Goal: Information Seeking & Learning: Learn about a topic

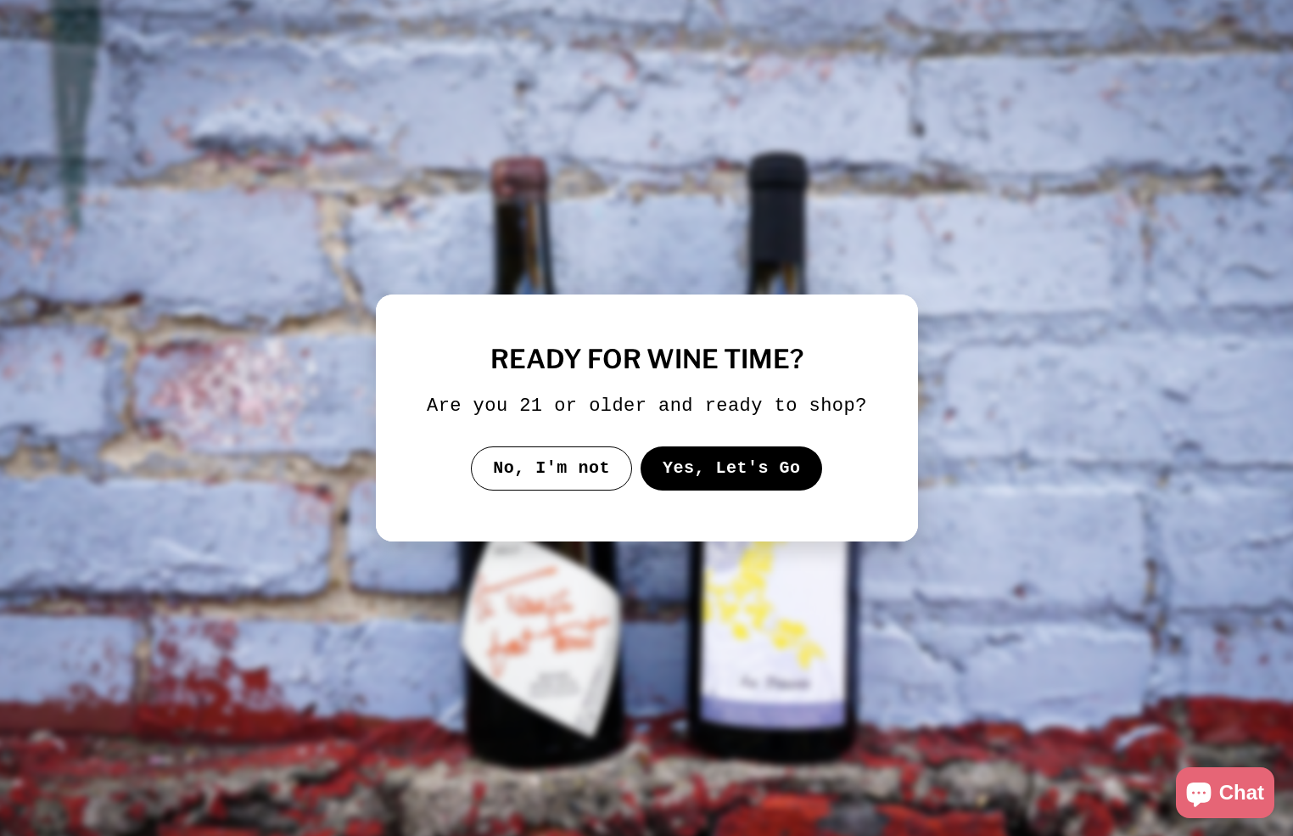
click at [538, 474] on button "No, I'm not" at bounding box center [551, 468] width 161 height 44
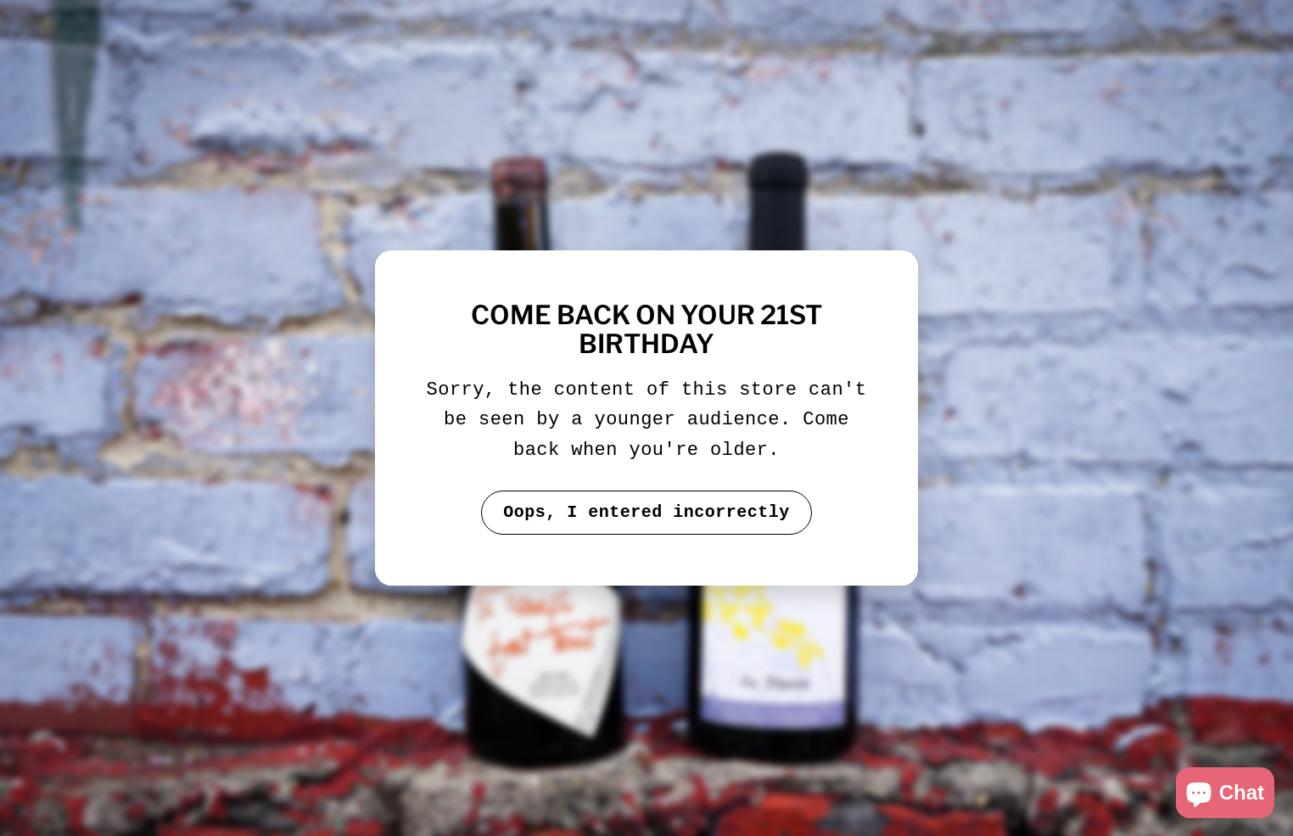
click at [529, 514] on button "Oops, I entered incorrectly" at bounding box center [646, 512] width 331 height 44
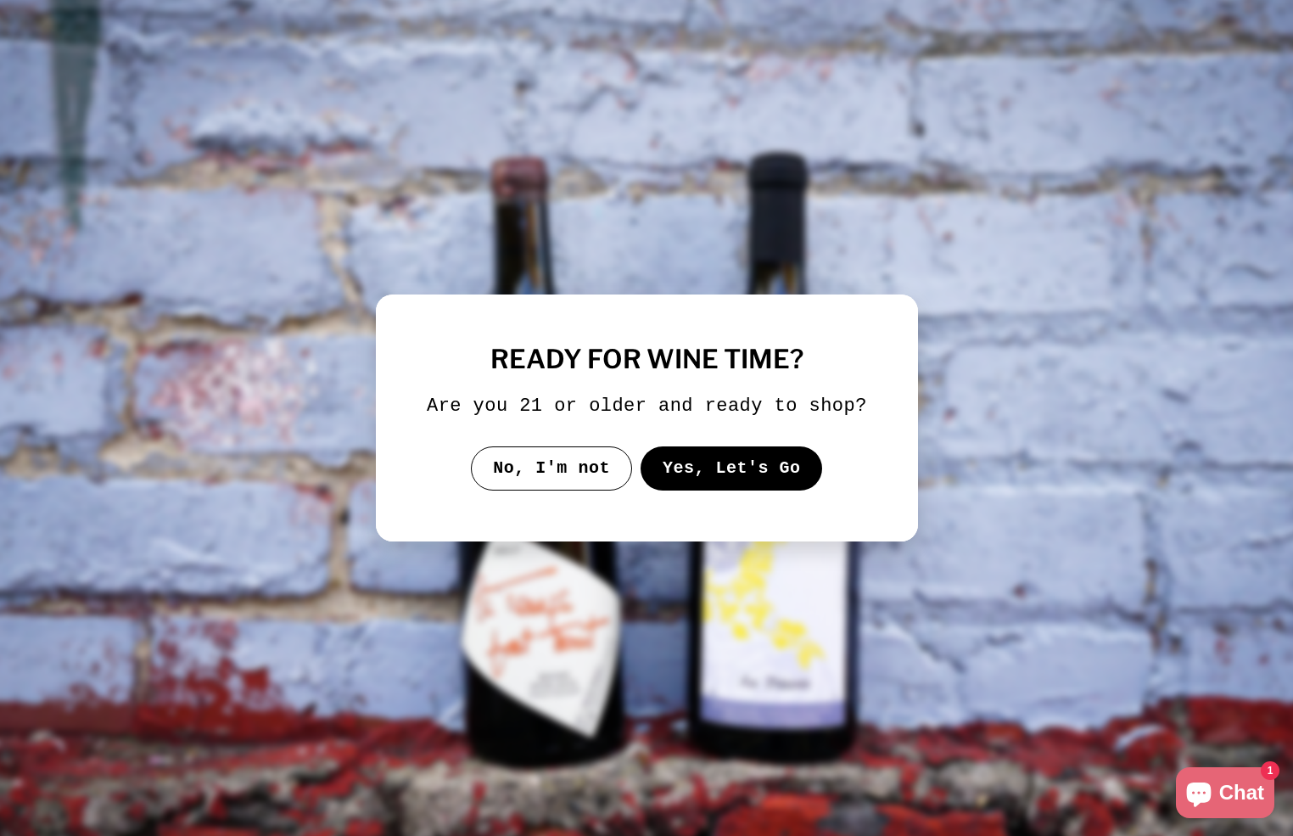
click at [329, 449] on img at bounding box center [646, 417] width 1332 height 861
click at [590, 487] on button "No, I'm not" at bounding box center [551, 468] width 161 height 44
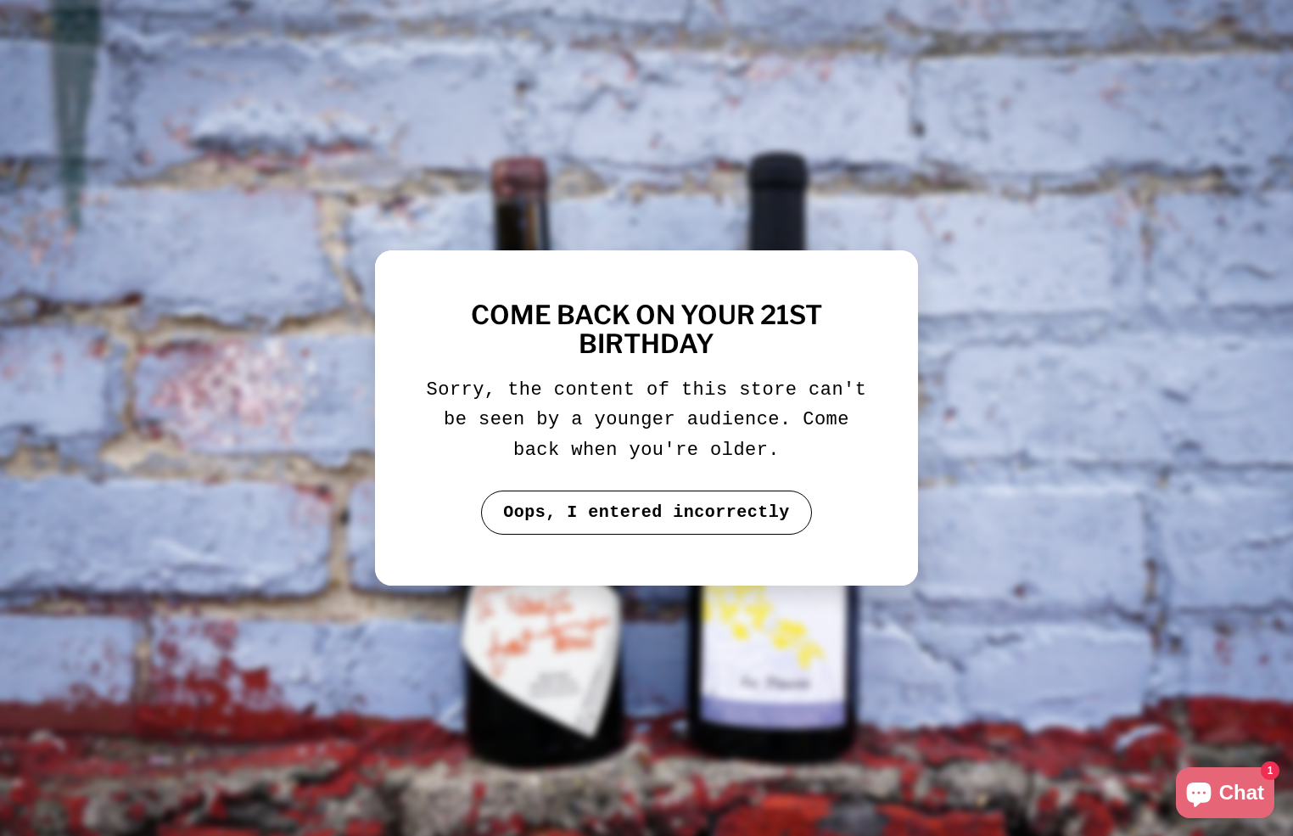
click at [585, 511] on button "Oops, I entered incorrectly" at bounding box center [646, 512] width 331 height 44
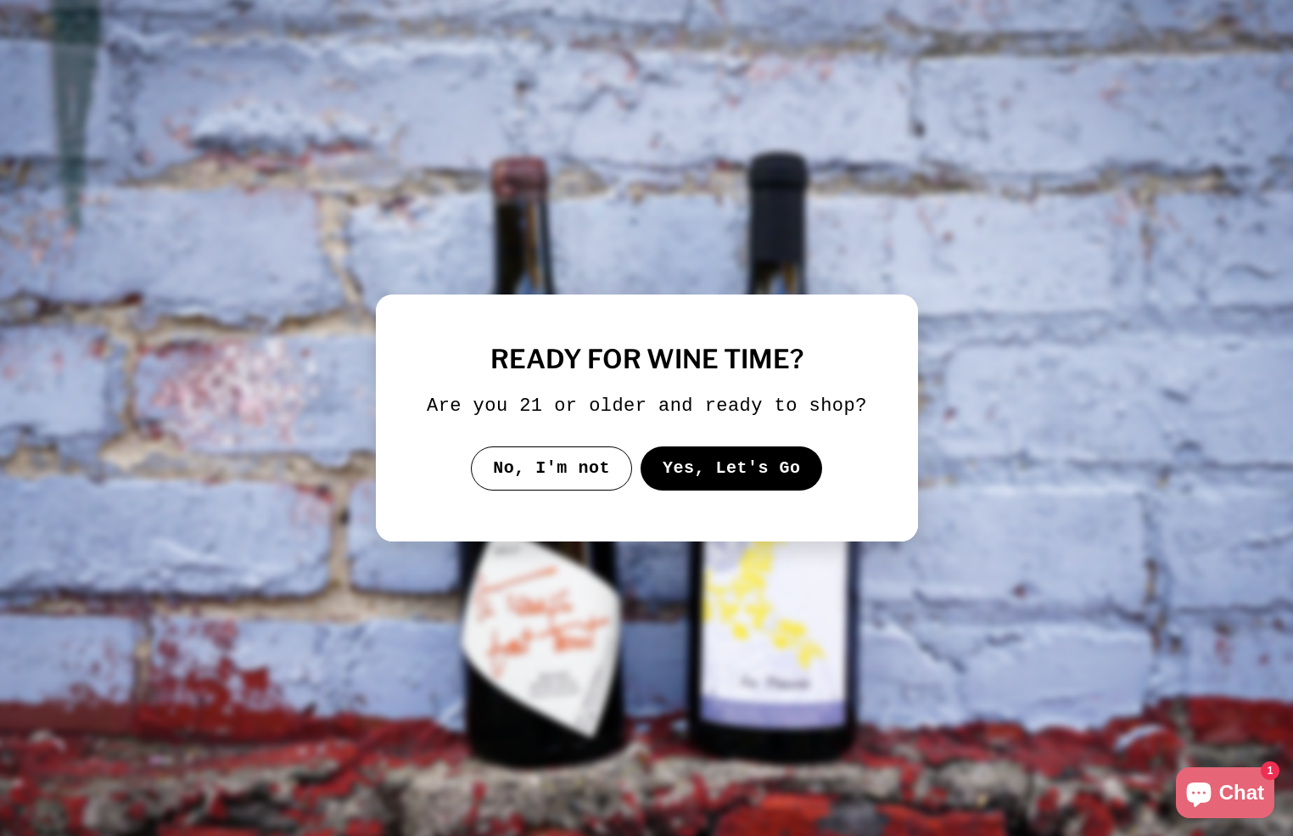
click at [683, 486] on button "Yes, Let's Go" at bounding box center [731, 468] width 182 height 44
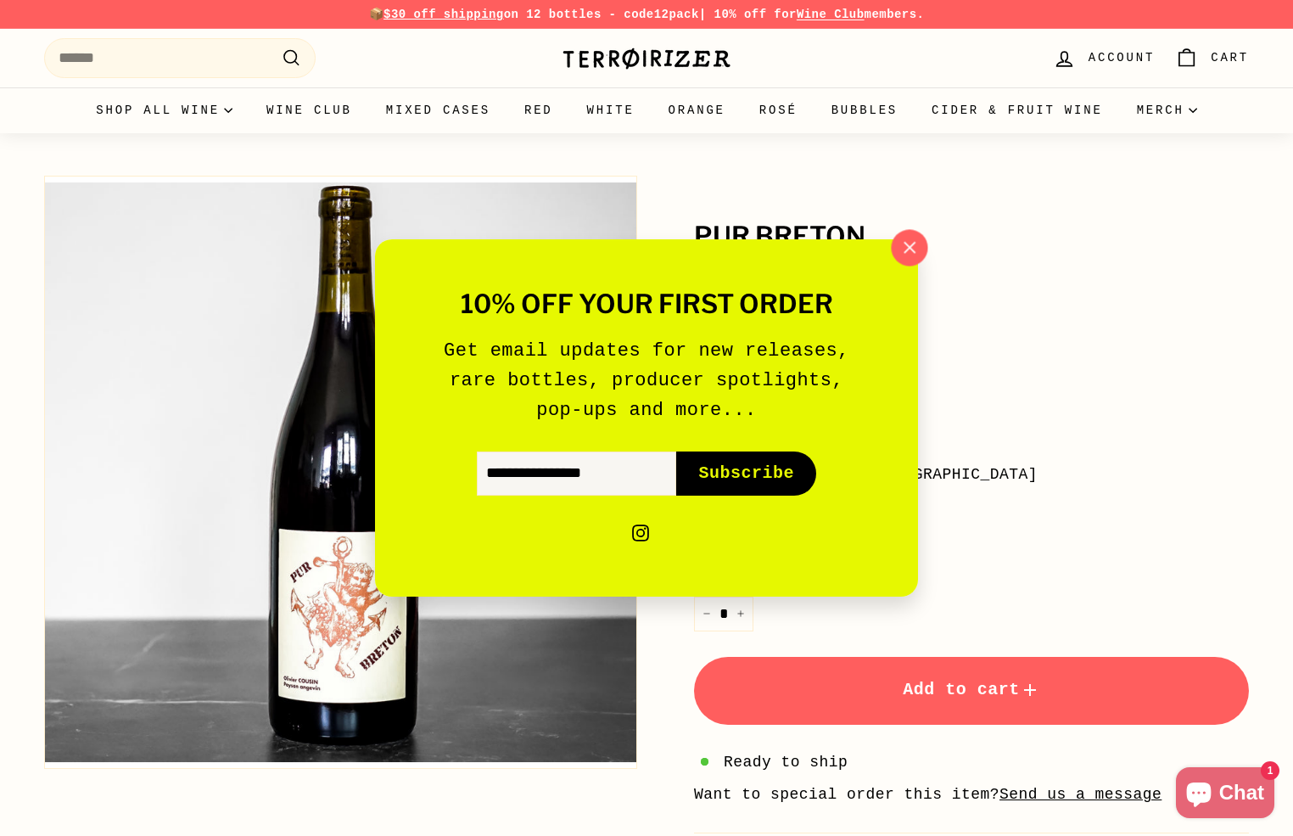
click at [909, 247] on icon "button" at bounding box center [909, 247] width 11 height 11
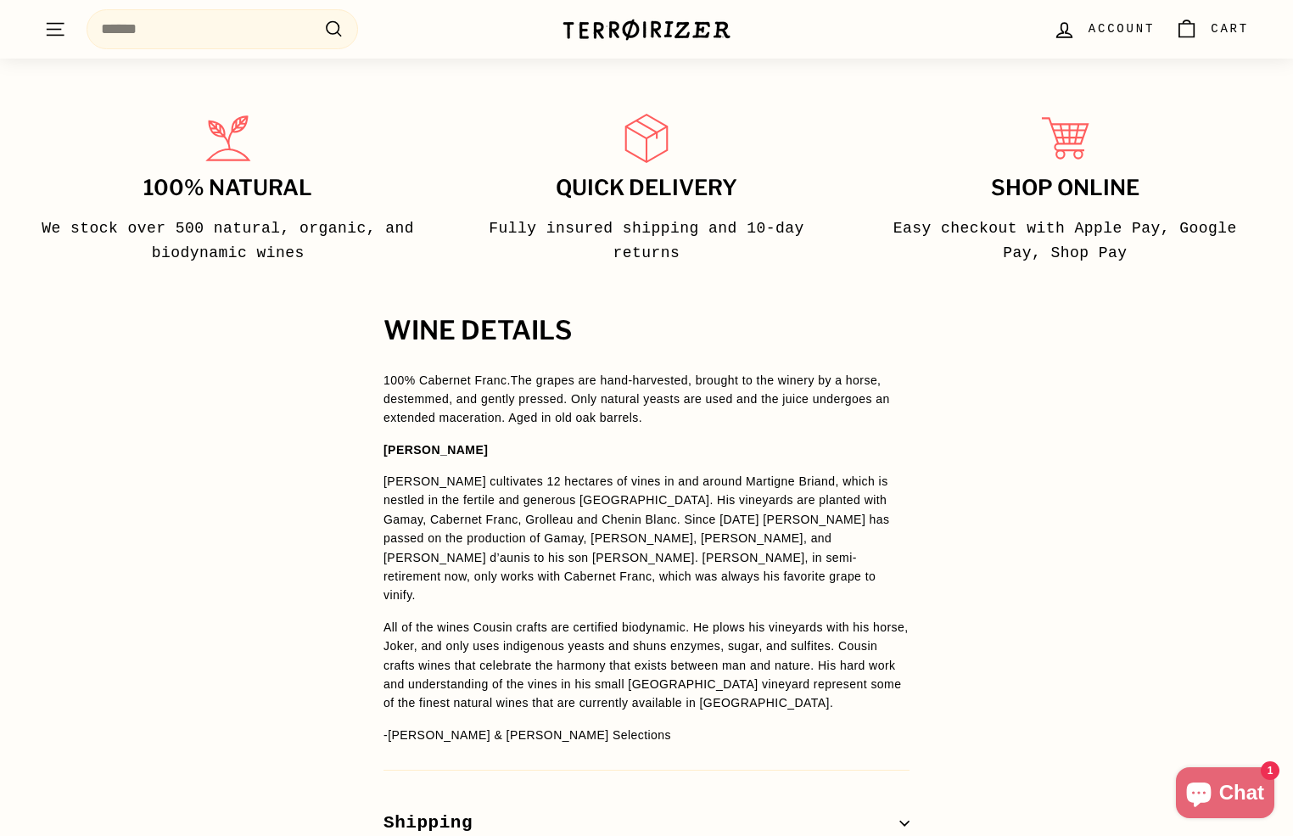
scroll to position [958, 0]
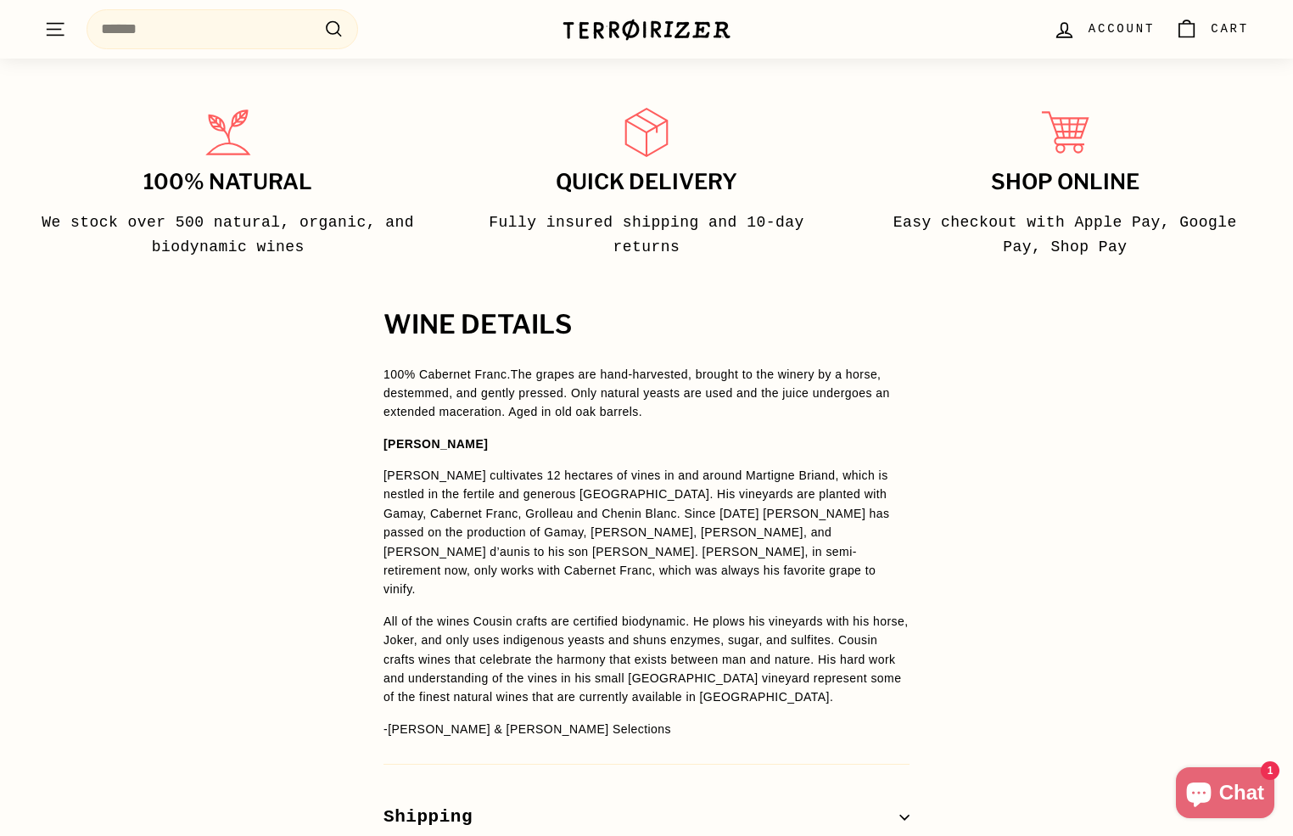
click at [355, 378] on div "WINE DETAILS 100% Cabernet Franc. The grapes are hand-harvested, brought to the…" at bounding box center [647, 604] width 594 height 589
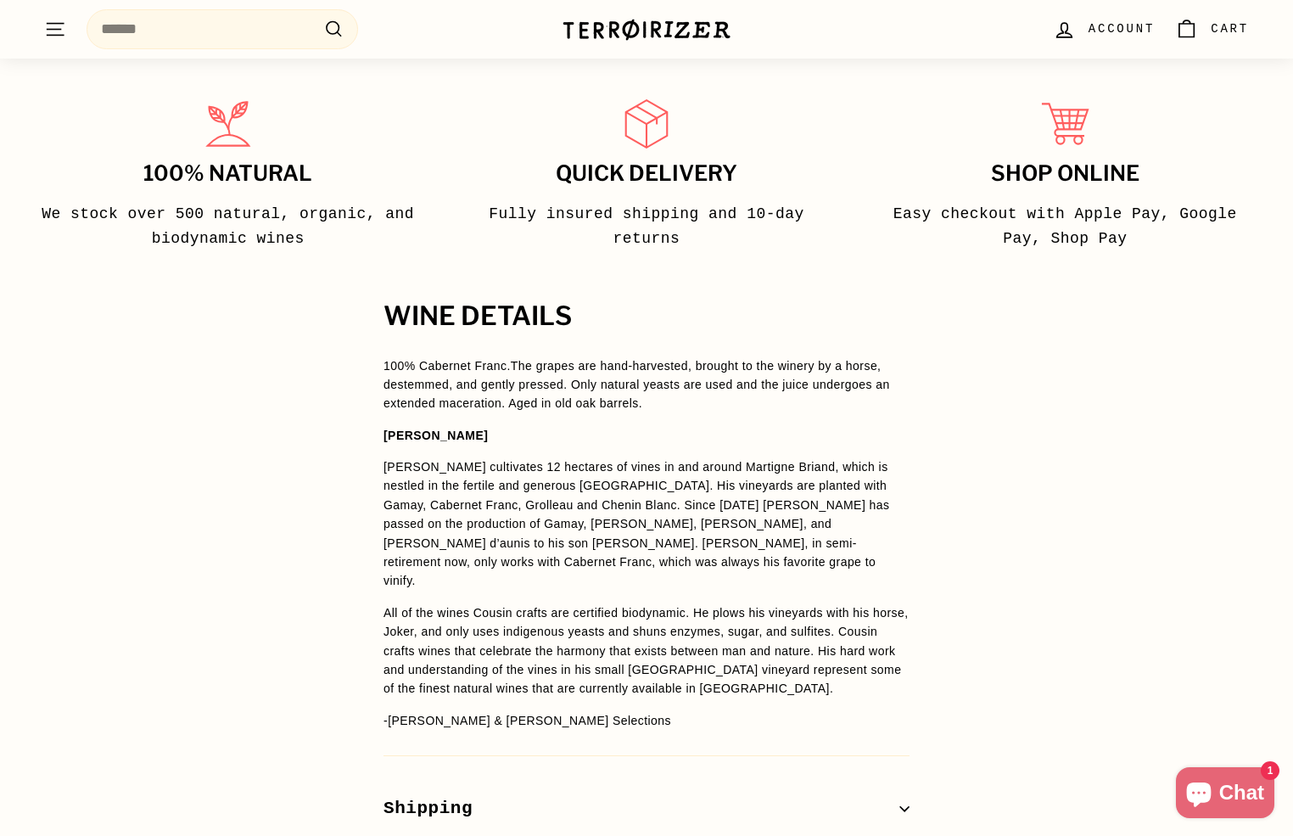
scroll to position [969, 0]
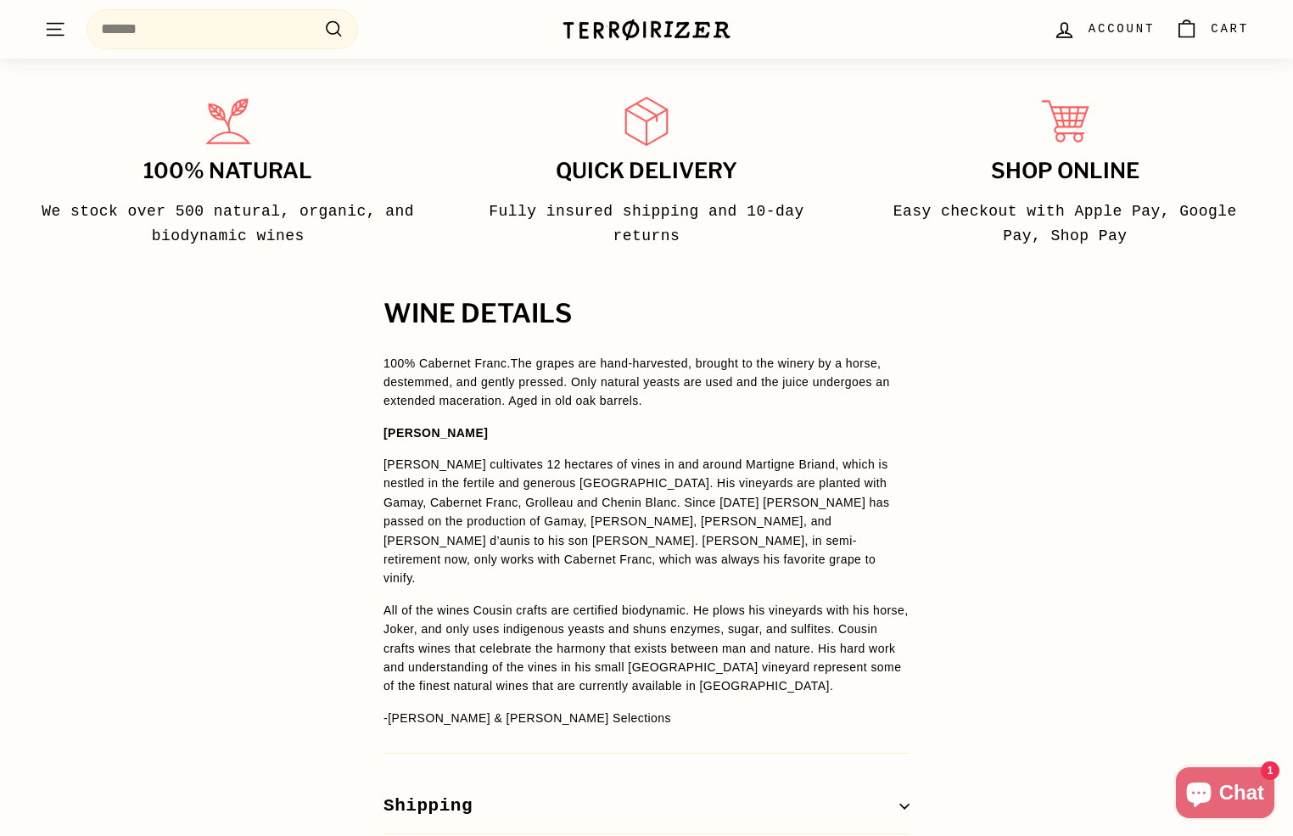
drag, startPoint x: 386, startPoint y: 367, endPoint x: 367, endPoint y: 376, distance: 20.5
click at [373, 383] on div "WINE DETAILS 100% Cabernet Franc. The grapes are hand-harvested, brought to the…" at bounding box center [647, 593] width 594 height 589
click at [382, 352] on div "WINE DETAILS 100% Cabernet Franc. The grapes are hand-harvested, brought to the…" at bounding box center [647, 593] width 594 height 589
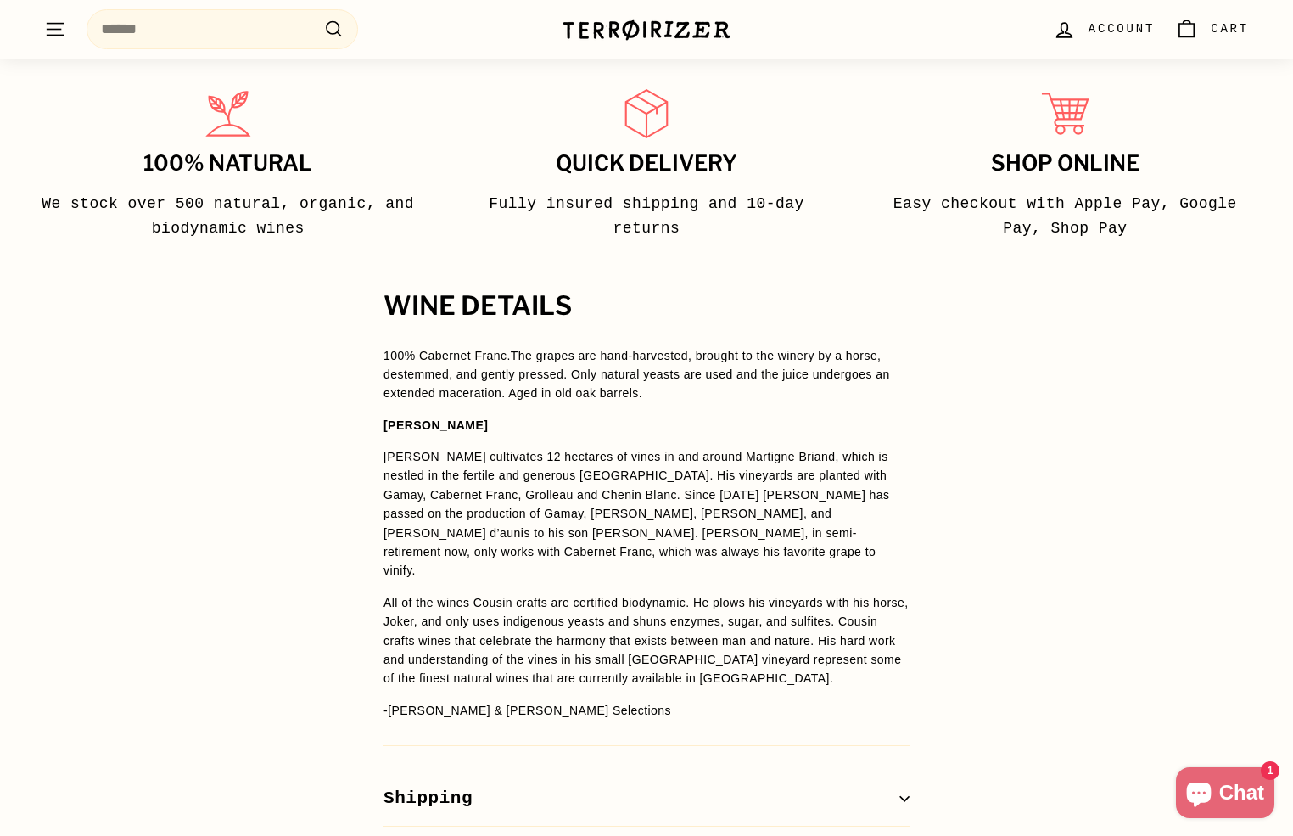
scroll to position [980, 0]
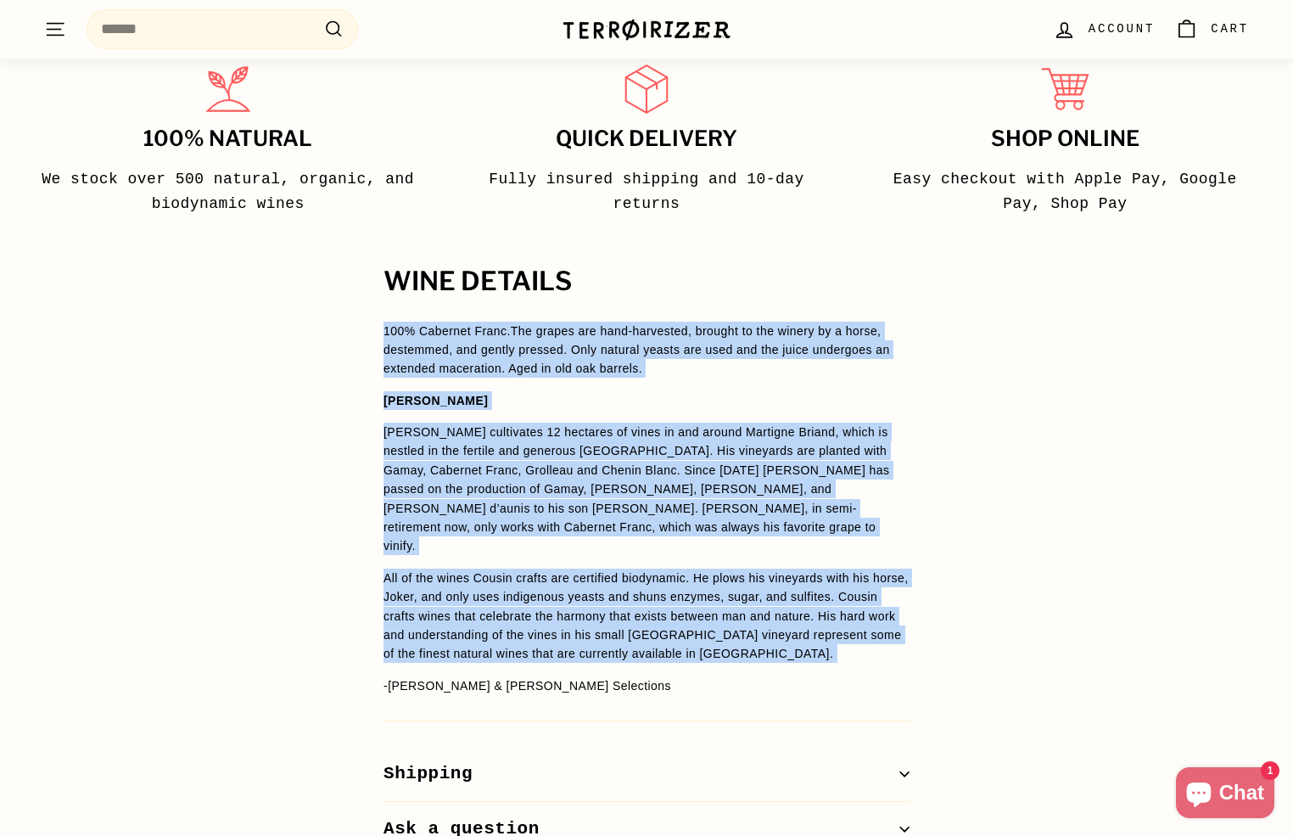
drag, startPoint x: 383, startPoint y: 358, endPoint x: 882, endPoint y: 657, distance: 581.4
click at [882, 657] on span "100% Cabernet Franc. The grapes are hand-harvested, brought to the winery by a …" at bounding box center [646, 509] width 526 height 374
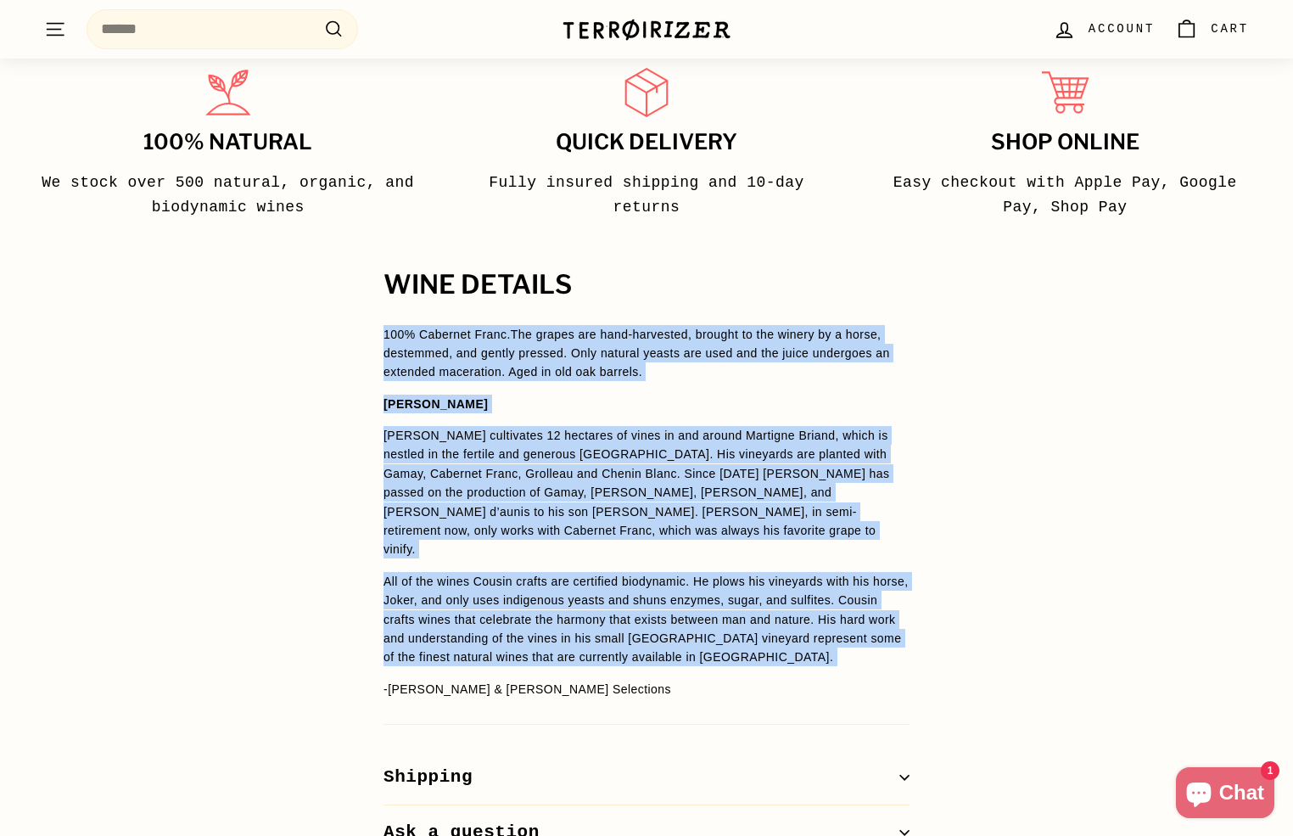
scroll to position [992, 0]
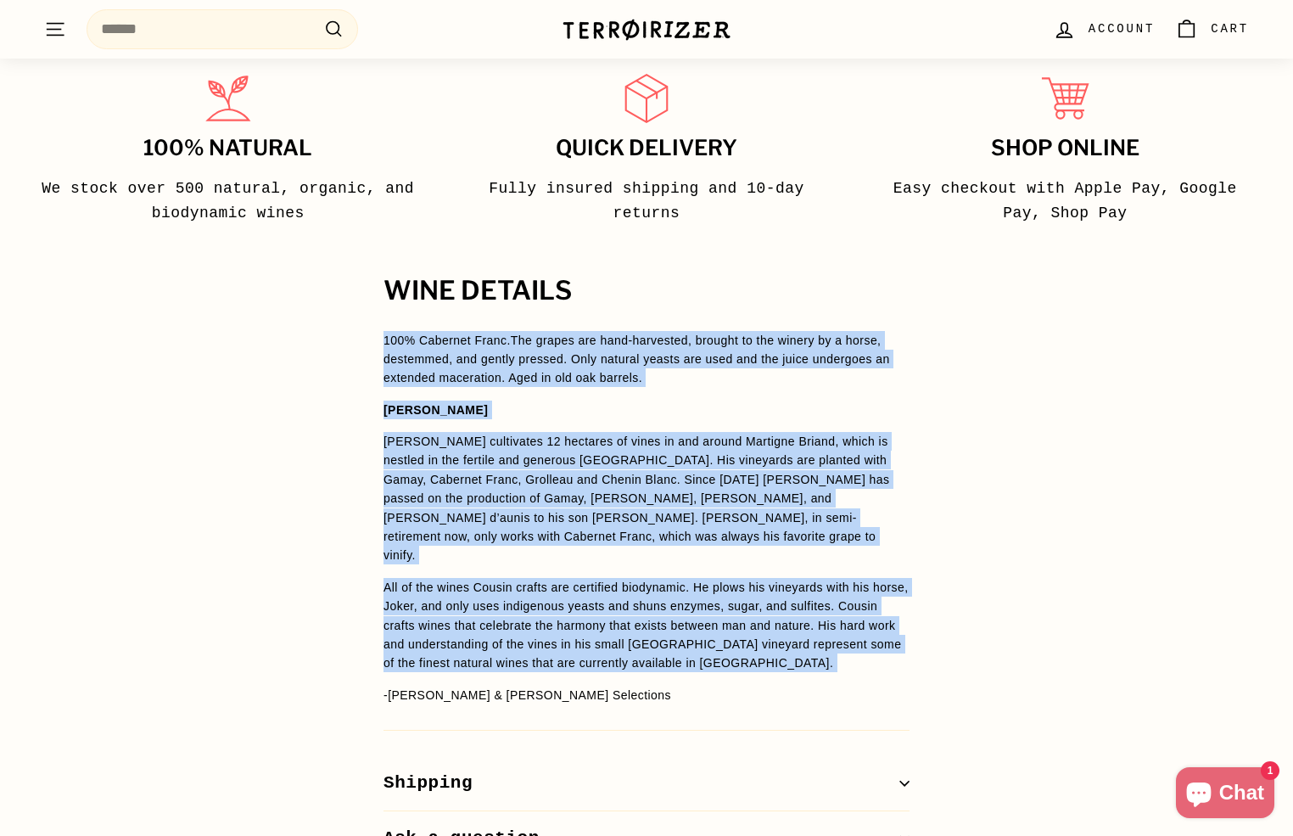
copy span "100% Cabernet Franc. The grapes are hand-harvested, brought to the winery by a …"
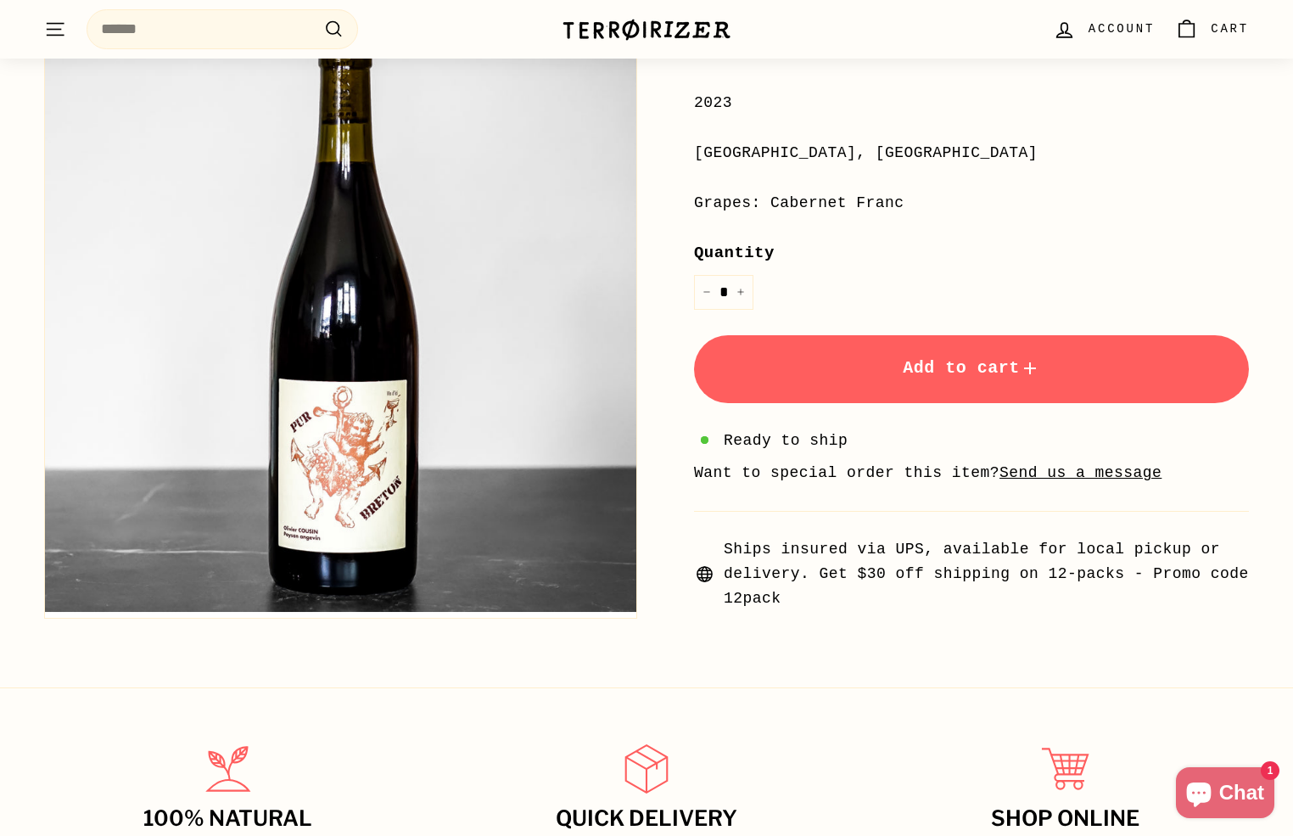
scroll to position [0, 0]
